Goal: Book appointment/travel/reservation

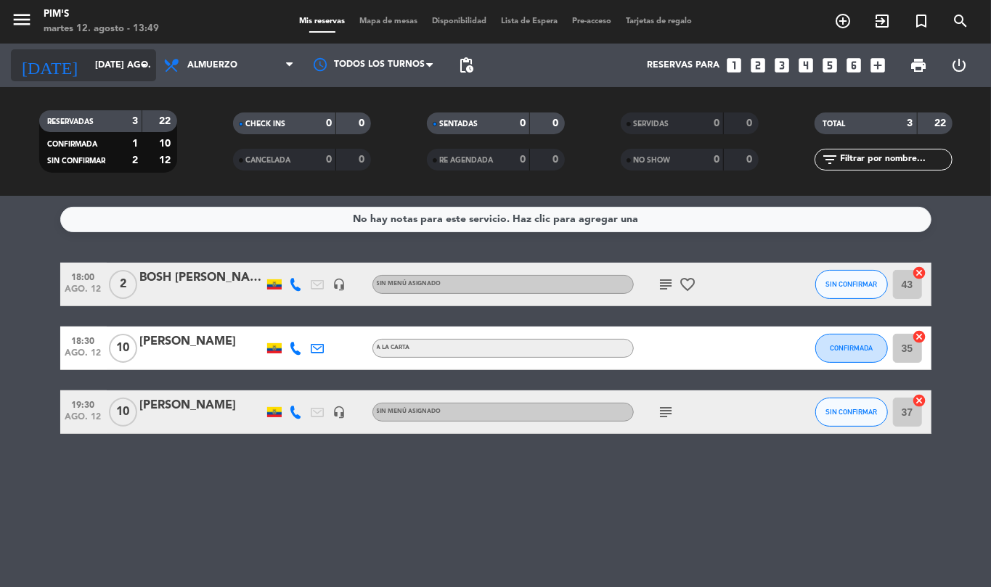
click at [141, 68] on icon "arrow_drop_down" at bounding box center [143, 65] width 17 height 17
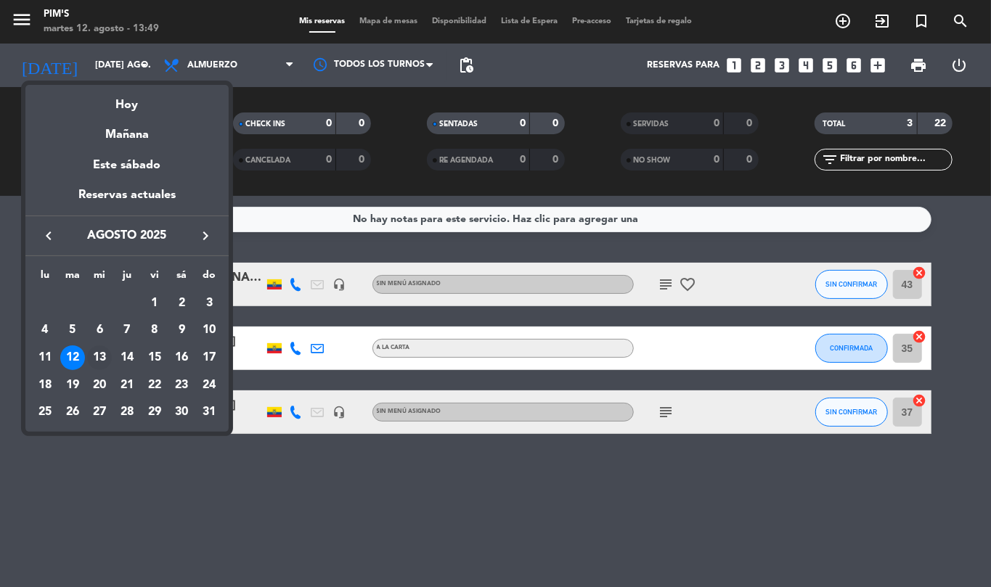
click at [108, 351] on div "13" at bounding box center [99, 358] width 25 height 25
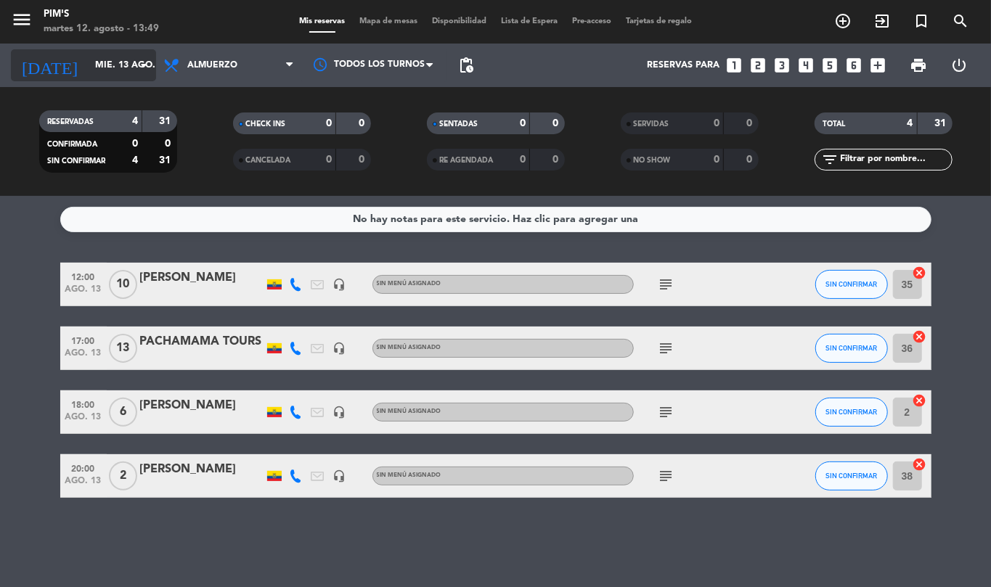
click at [115, 71] on input "mié. 13 ago." at bounding box center [149, 65] width 123 height 25
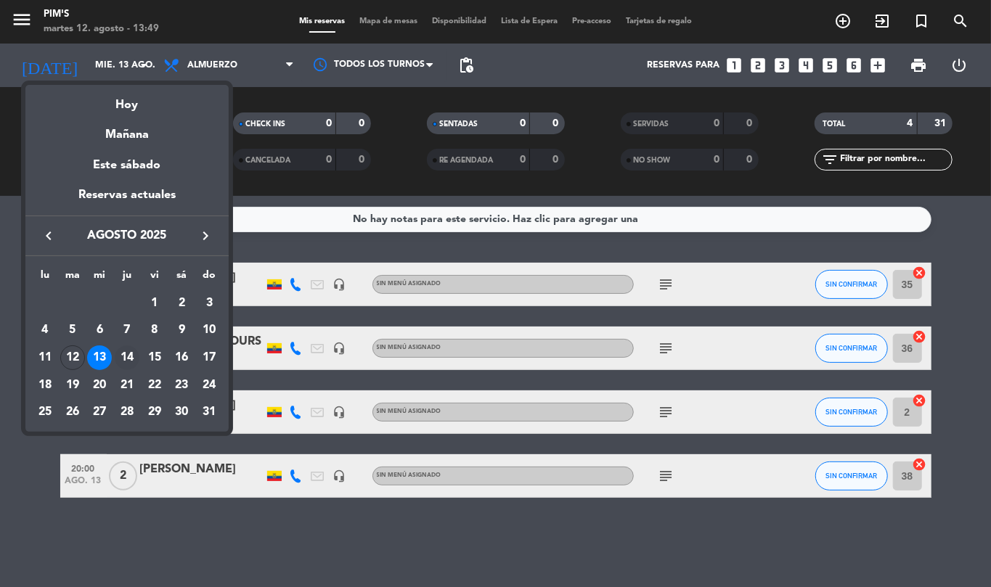
click at [136, 355] on div "14" at bounding box center [127, 358] width 25 height 25
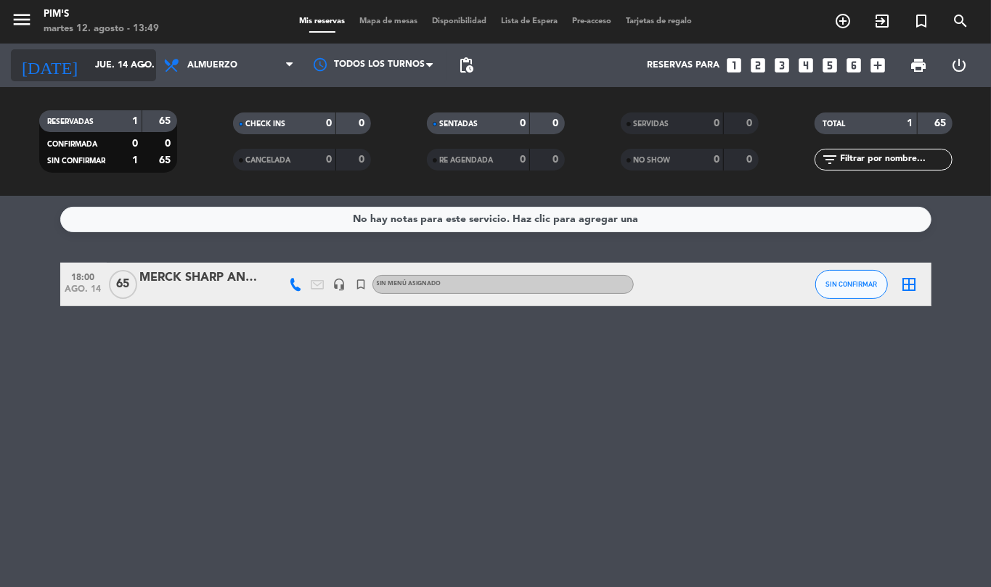
click at [137, 55] on input "jue. 14 ago." at bounding box center [149, 65] width 123 height 25
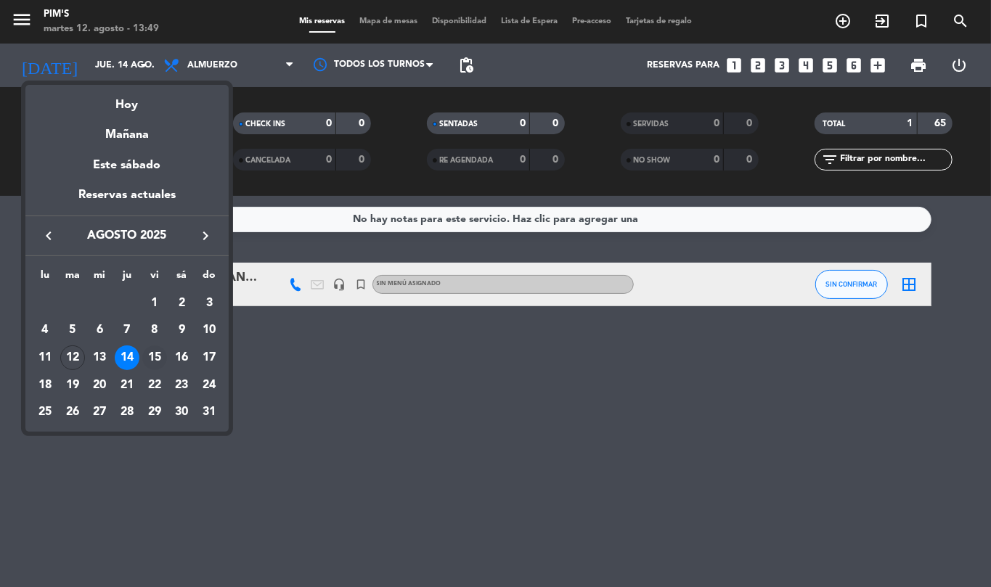
click at [155, 355] on div "15" at bounding box center [154, 358] width 25 height 25
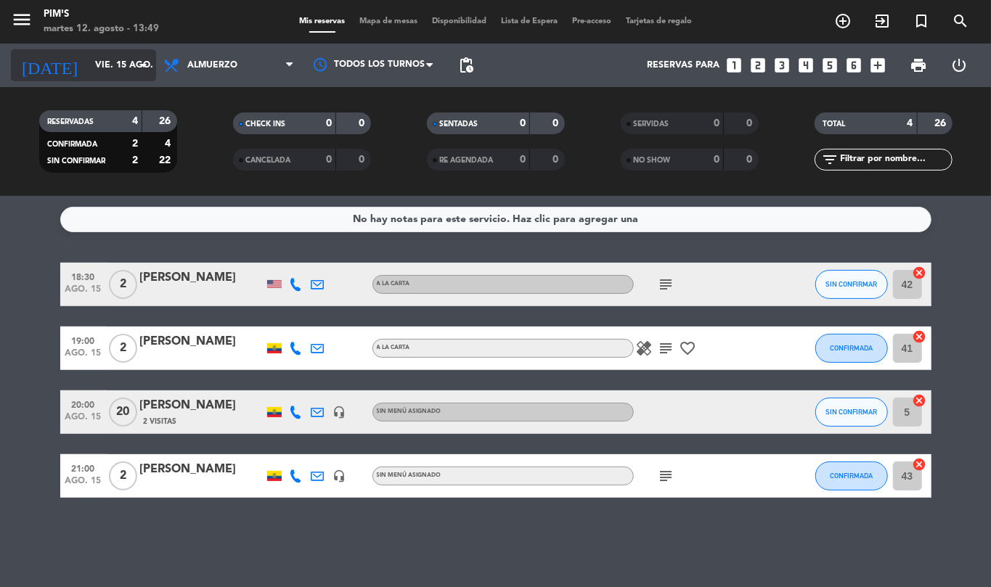
click at [105, 59] on input "vie. 15 ago." at bounding box center [149, 65] width 123 height 25
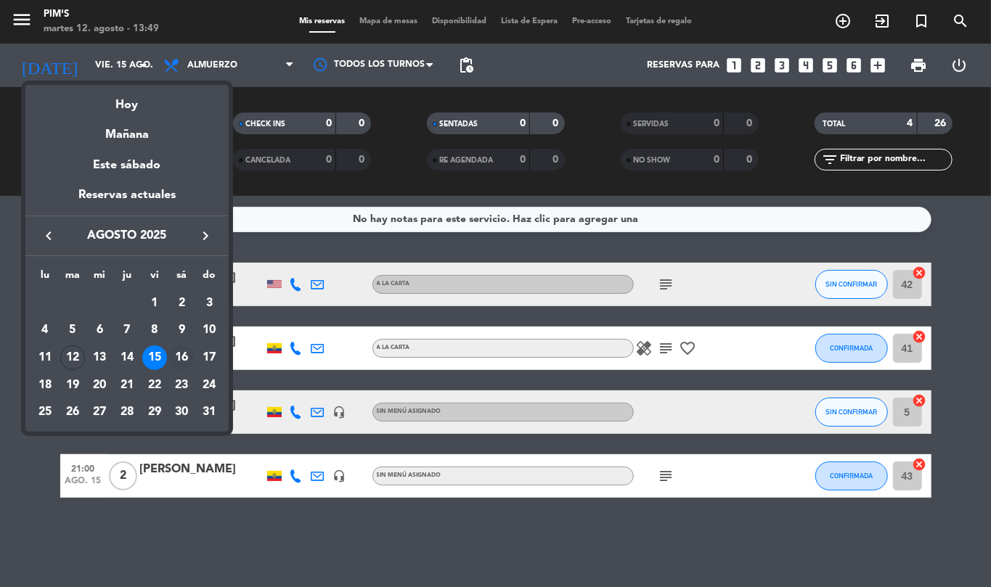
click at [174, 366] on div "16" at bounding box center [181, 358] width 25 height 25
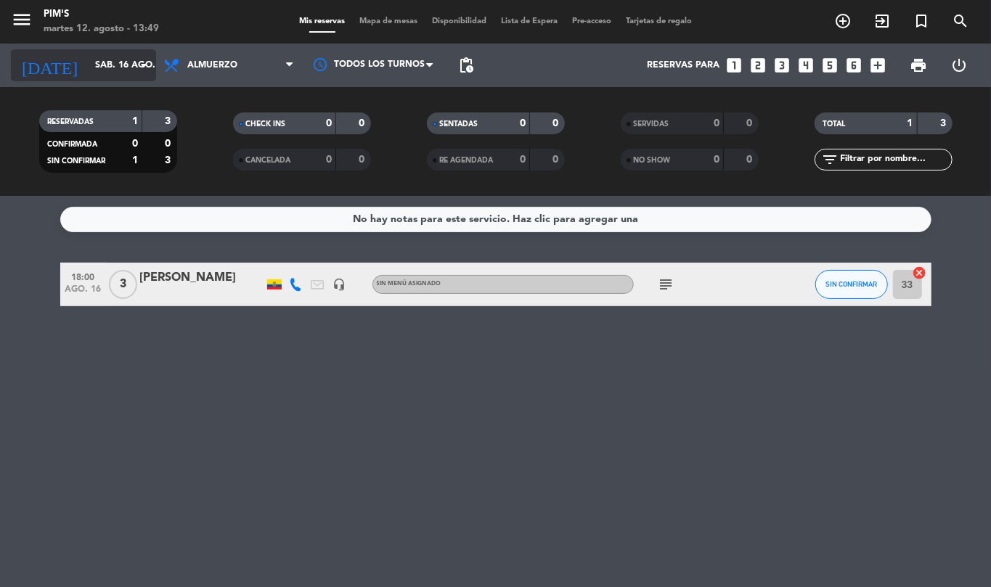
click at [131, 64] on input "sáb. 16 ago." at bounding box center [149, 65] width 123 height 25
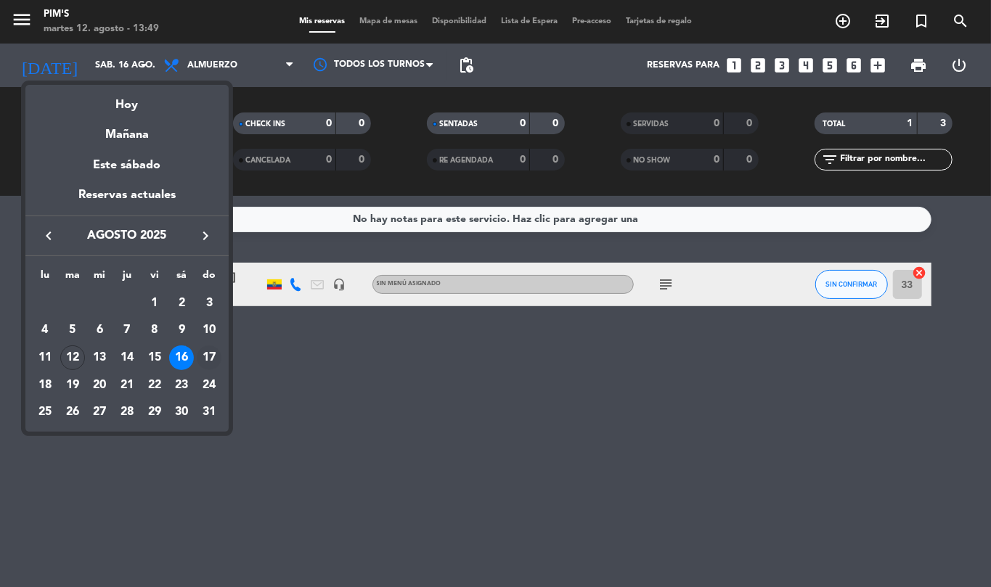
click at [206, 355] on div "17" at bounding box center [209, 358] width 25 height 25
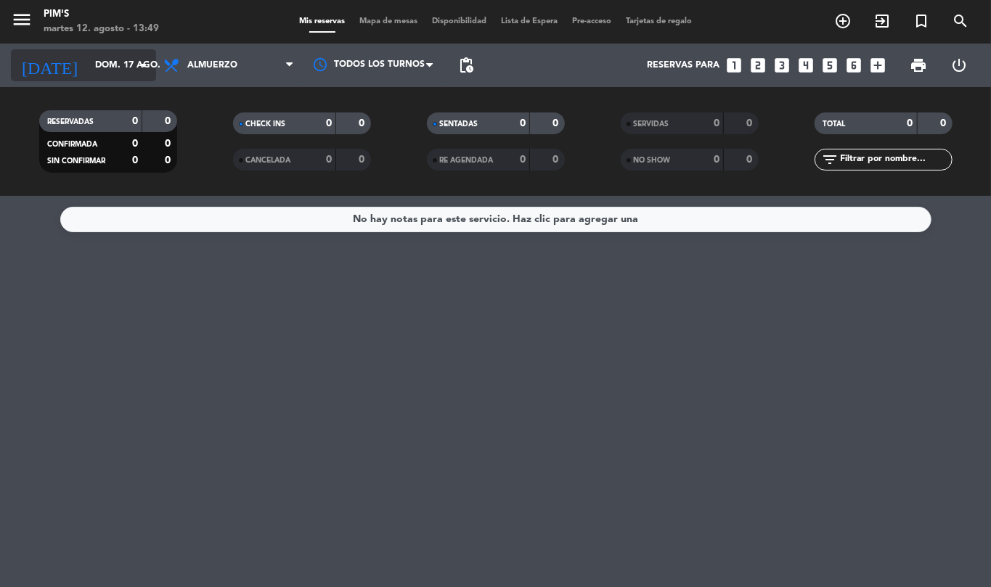
click at [126, 71] on input "dom. 17 ago." at bounding box center [149, 65] width 123 height 25
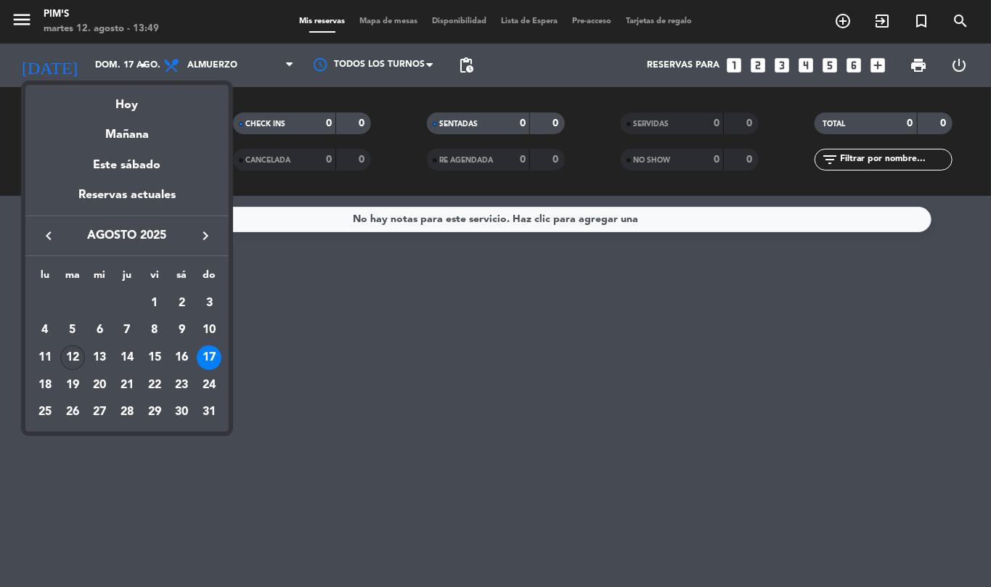
click at [78, 357] on div "12" at bounding box center [72, 358] width 25 height 25
type input "[DATE] ago."
